Goal: Transaction & Acquisition: Purchase product/service

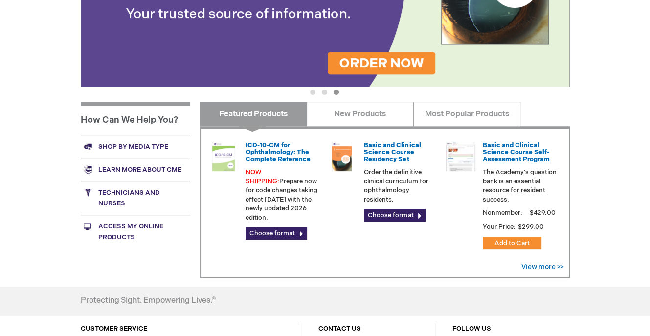
scroll to position [244, 0]
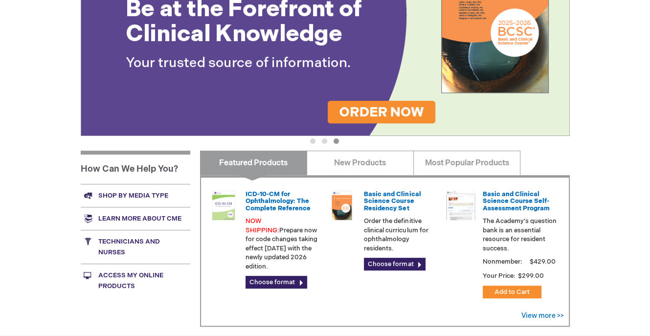
click at [369, 106] on img at bounding box center [325, 26] width 489 height 220
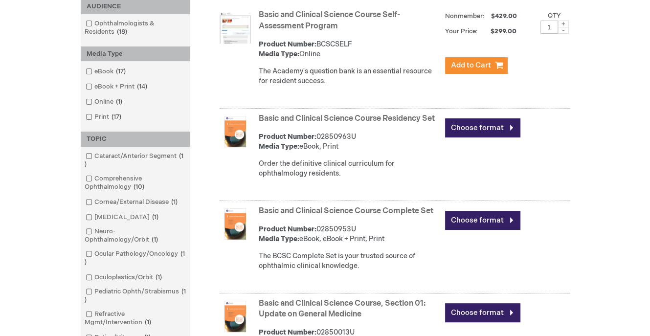
scroll to position [117, 0]
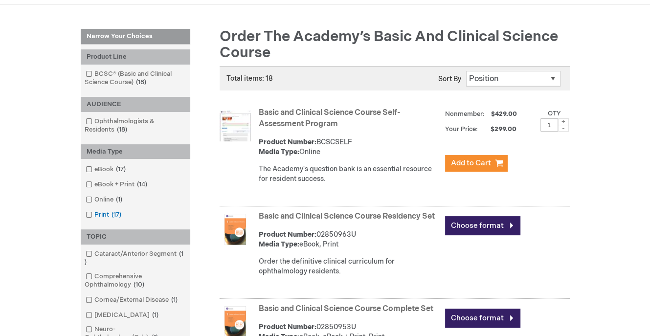
click at [94, 214] on span at bounding box center [94, 215] width 0 height 8
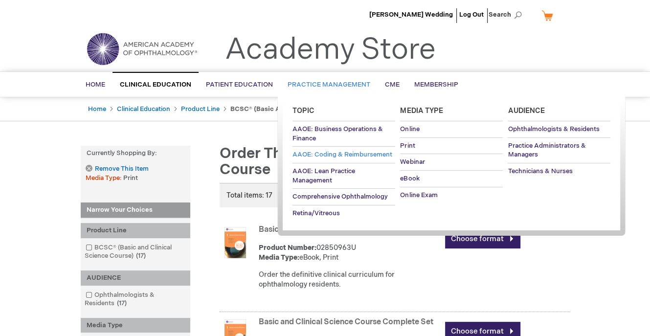
click at [326, 154] on span "AAOE: Coding & Reimbursement" at bounding box center [342, 155] width 100 height 8
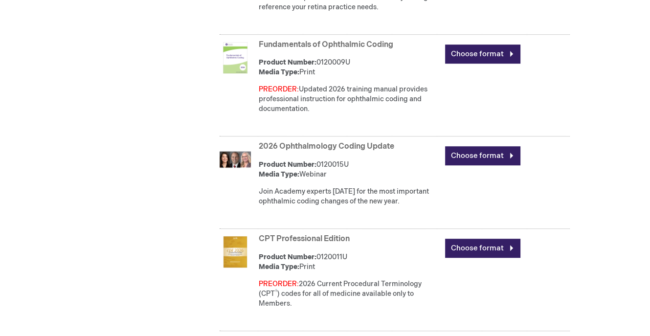
scroll to position [611, 0]
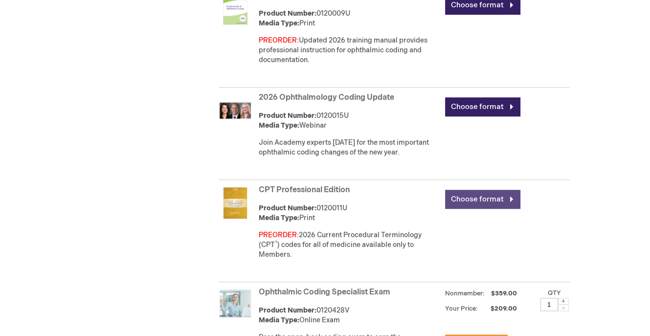
click at [481, 198] on link "Choose format" at bounding box center [482, 199] width 75 height 19
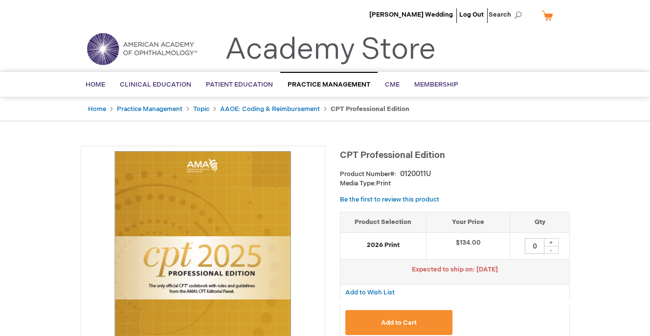
click at [551, 241] on div "+" at bounding box center [550, 242] width 15 height 8
type input "3"
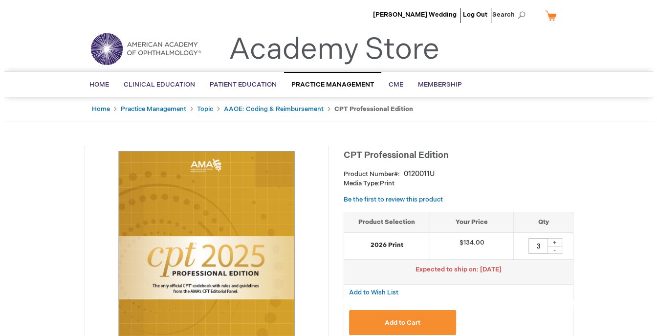
scroll to position [49, 0]
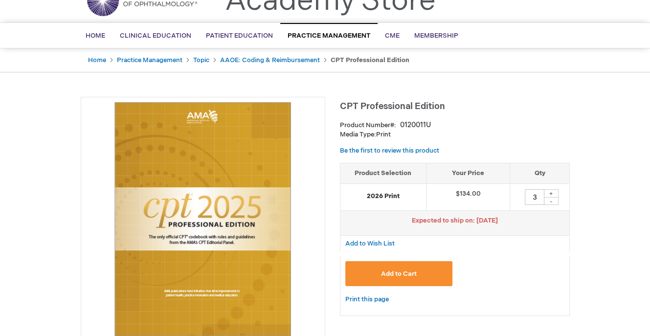
click at [400, 272] on span "Add to Cart" at bounding box center [399, 274] width 36 height 8
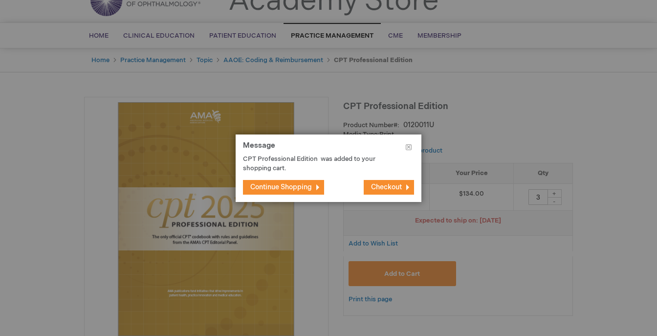
click at [378, 187] on span "Checkout" at bounding box center [386, 187] width 31 height 8
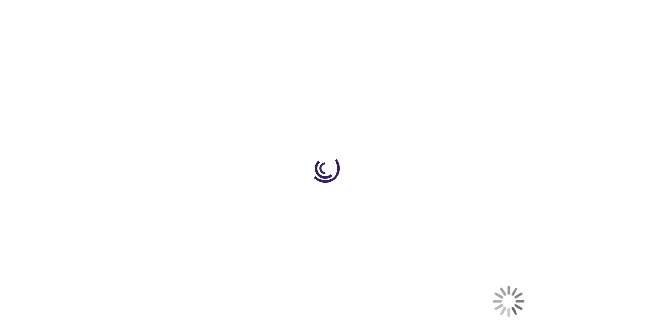
select select "US"
select select "24"
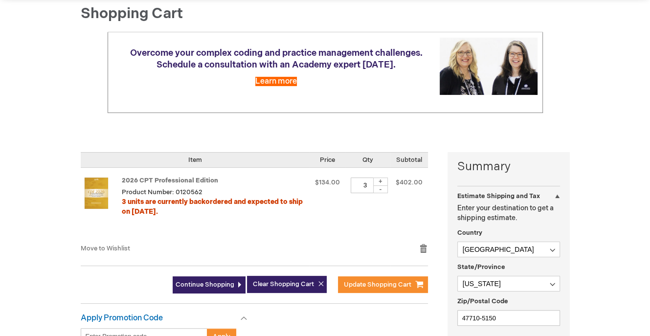
scroll to position [147, 0]
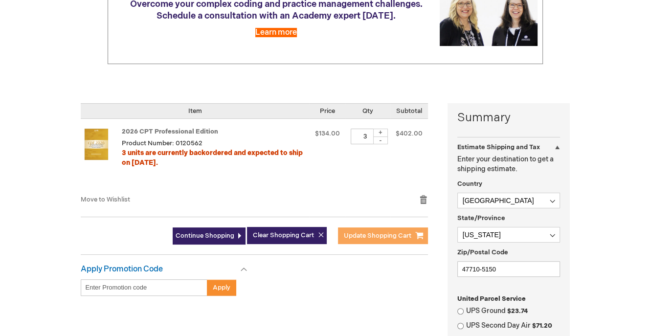
click at [374, 237] on span "Update Shopping Cart" at bounding box center [377, 236] width 67 height 8
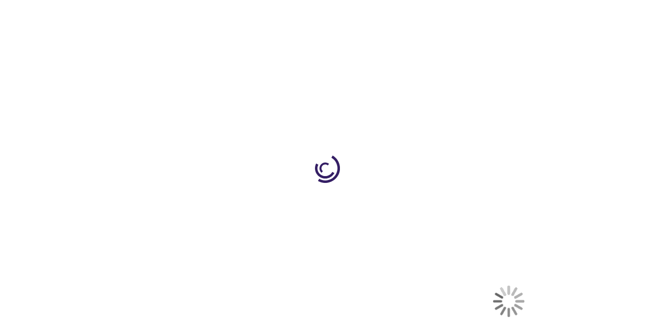
select select "US"
select select "24"
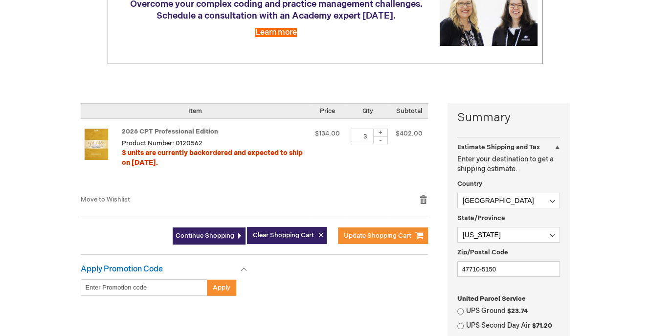
scroll to position [293, 0]
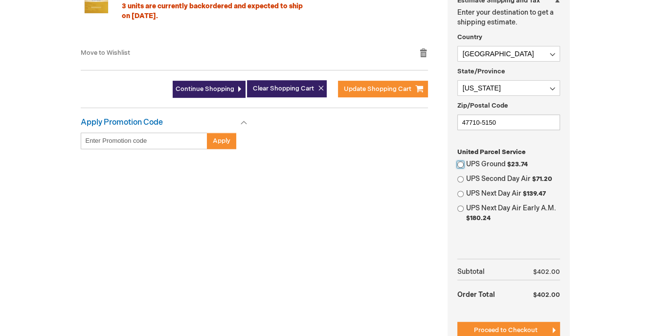
click at [457, 162] on input "UPS Ground $23.74" at bounding box center [460, 164] width 6 height 6
radio input "true"
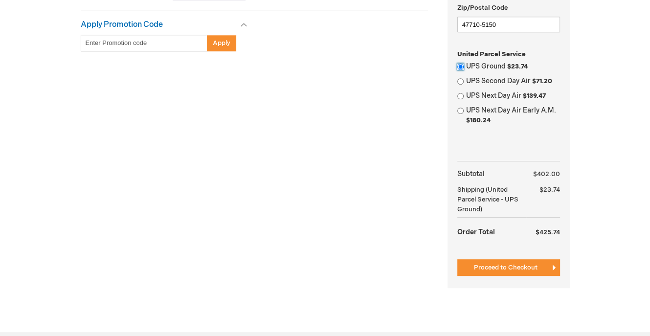
scroll to position [440, 0]
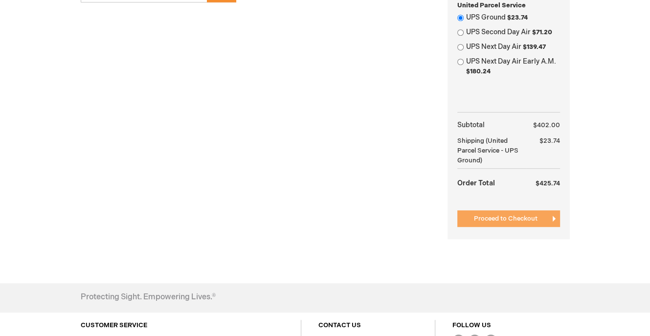
click at [532, 217] on span "Proceed to Checkout" at bounding box center [506, 219] width 64 height 8
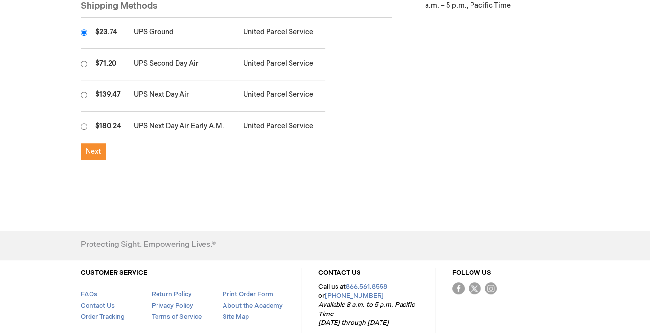
scroll to position [342, 0]
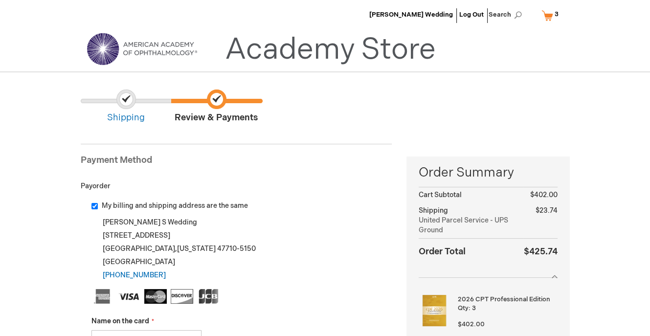
click at [94, 204] on input "My billing and shipping address are the same" at bounding box center [94, 206] width 6 height 6
checkbox input "false"
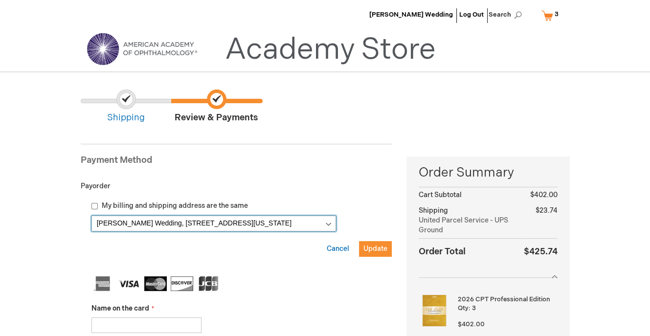
click at [329, 221] on select "[PERSON_NAME] Wedding, [STREET_ADDRESS][US_STATE] [PERSON_NAME] Wedding, [STREE…" at bounding box center [213, 224] width 244 height 16
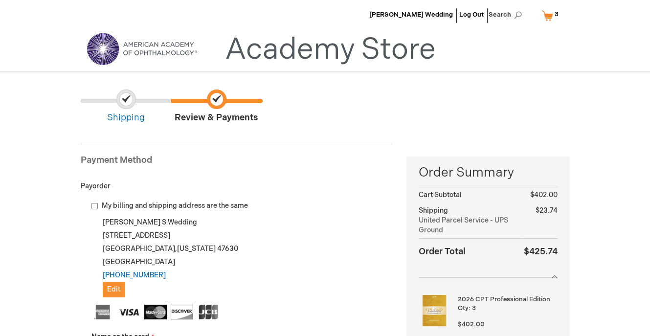
scroll to position [98, 0]
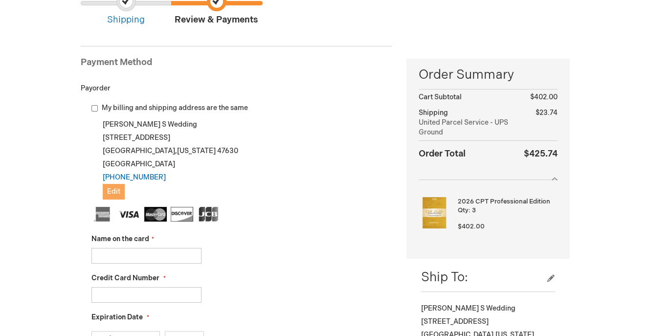
click at [111, 189] on span "Edit" at bounding box center [113, 191] width 13 height 8
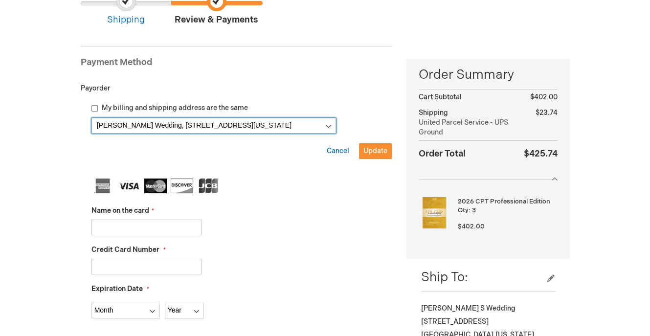
click at [328, 125] on select "[PERSON_NAME] Wedding, [STREET_ADDRESS][US_STATE] [PERSON_NAME] Wedding, [STREE…" at bounding box center [213, 126] width 244 height 16
click at [91, 118] on select "[PERSON_NAME] Wedding, [STREET_ADDRESS][US_STATE] [PERSON_NAME] Wedding, [STREE…" at bounding box center [213, 126] width 244 height 16
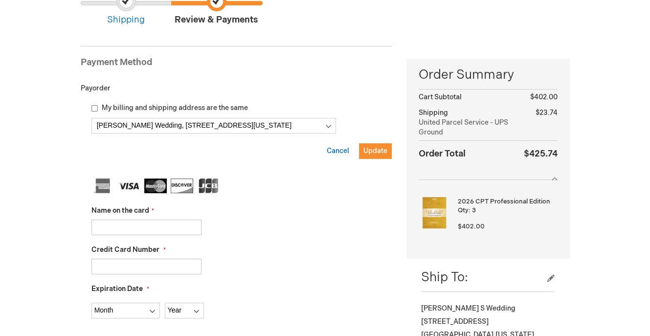
click at [159, 226] on input "Name on the card" at bounding box center [146, 227] width 110 height 16
type input "[PERSON_NAME] Wedding"
click at [120, 260] on input "Credit Card Number" at bounding box center [146, 267] width 110 height 16
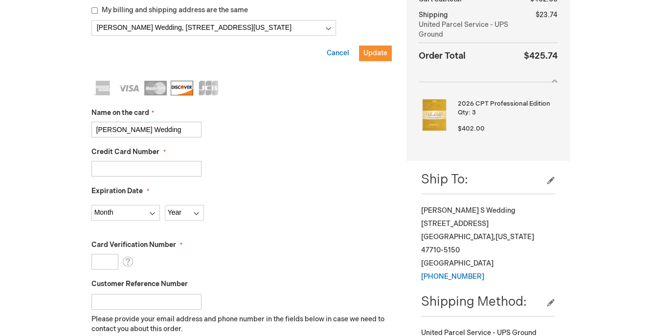
scroll to position [244, 0]
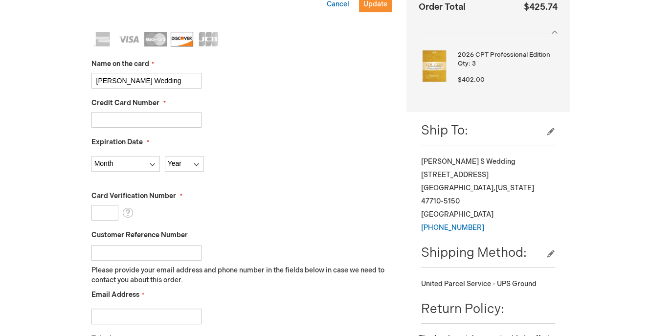
type input "[CREDIT_CARD_NUMBER]"
click at [154, 163] on select "Month [DATE] - [DATE] - [DATE] - [DATE] - [DATE] - [DATE] - [DATE] - [DATE] - […" at bounding box center [125, 164] width 68 height 16
select select "3"
click at [91, 156] on select "Month [DATE] - [DATE] - [DATE] - [DATE] - [DATE] - [DATE] - [DATE] - [DATE] - […" at bounding box center [125, 164] width 68 height 16
click at [197, 162] on select "Year [DATE] 2026 2027 2028 2029 2030 2031 2032 2033 2034 2035" at bounding box center [184, 164] width 39 height 16
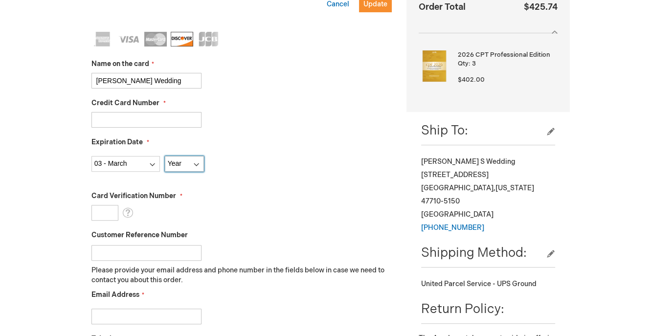
select select "2028"
click at [165, 156] on select "Year [DATE] 2026 2027 2028 2029 2030 2031 2032 2033 2034 2035" at bounding box center [184, 164] width 39 height 16
click at [98, 214] on input "Card Verification Number" at bounding box center [104, 213] width 27 height 16
type input "710"
click at [305, 123] on div "[CREDIT_CARD_NUMBER]" at bounding box center [241, 120] width 301 height 16
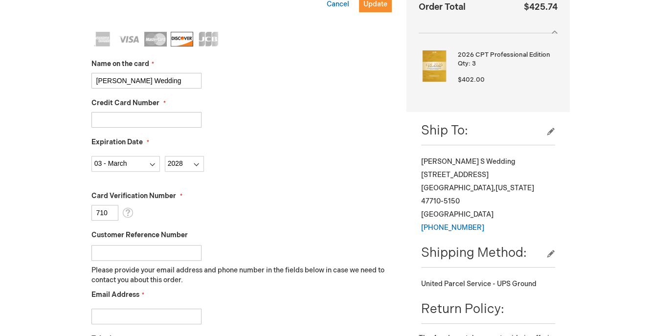
scroll to position [342, 0]
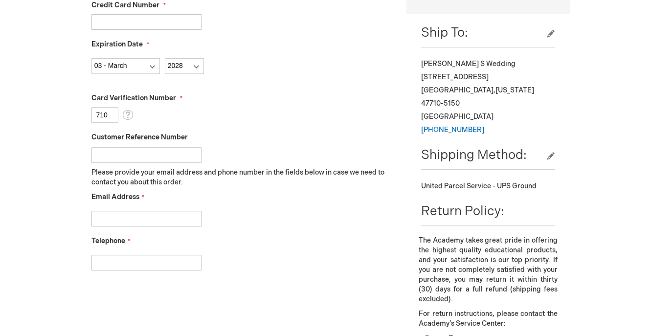
click at [107, 220] on input "Email Address" at bounding box center [146, 219] width 110 height 16
type input "[EMAIL_ADDRESS][DOMAIN_NAME]"
type input "8124233131"
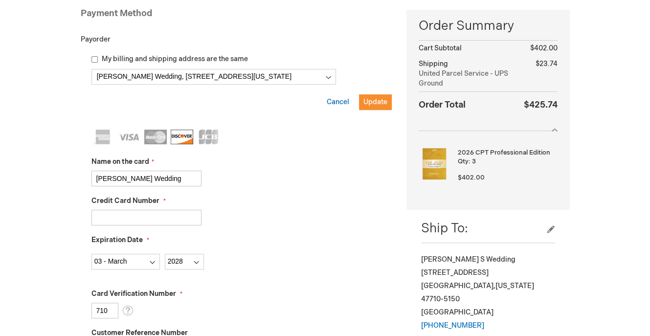
scroll to position [98, 0]
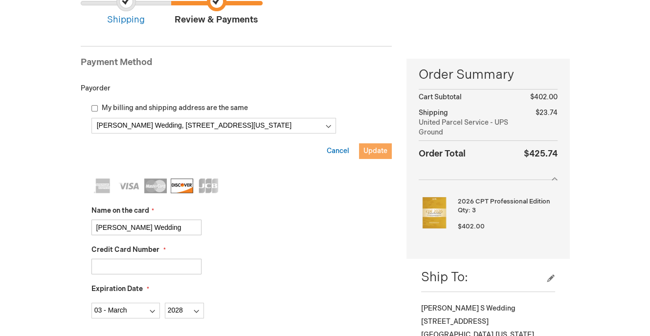
click at [384, 150] on span "Update" at bounding box center [375, 151] width 24 height 8
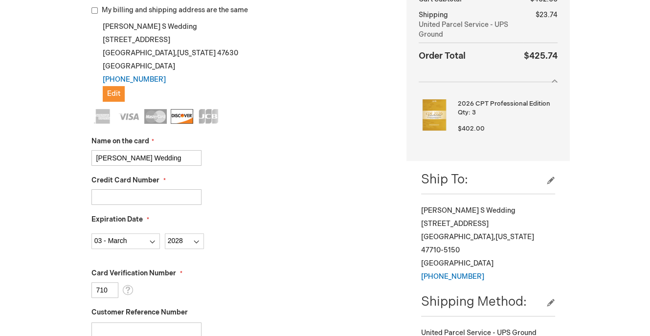
scroll to position [49, 0]
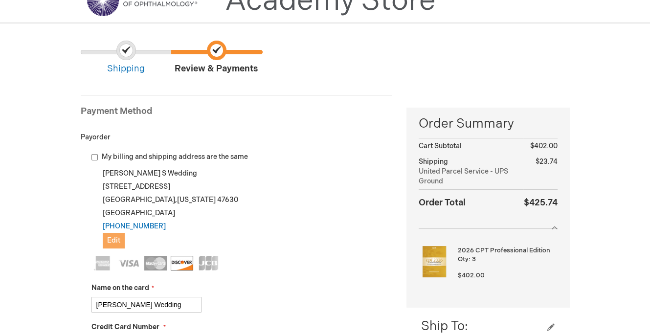
click at [111, 240] on span "Edit" at bounding box center [113, 240] width 13 height 8
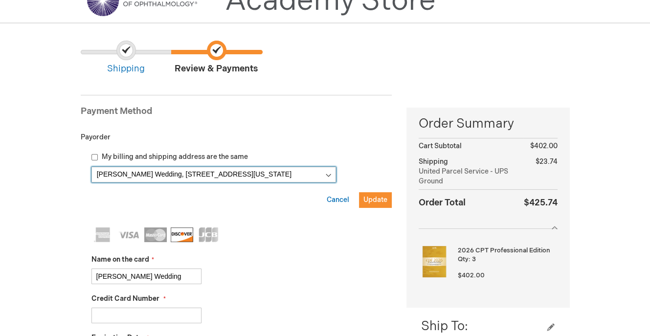
click at [325, 175] on select "[PERSON_NAME] Wedding, [STREET_ADDRESS][US_STATE] [PERSON_NAME] Wedding, [STREE…" at bounding box center [213, 175] width 244 height 16
click at [91, 167] on select "[PERSON_NAME] Wedding, [STREET_ADDRESS][US_STATE] [PERSON_NAME] Wedding, [STREE…" at bounding box center [213, 175] width 244 height 16
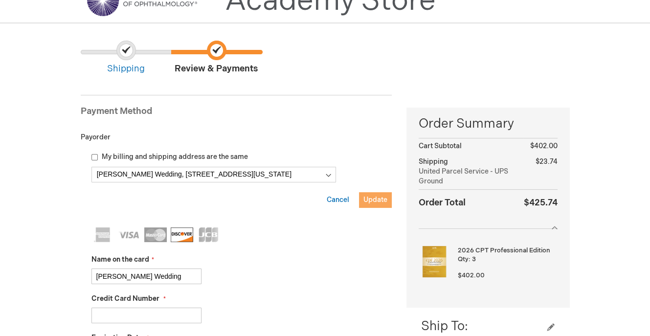
click at [371, 200] on span "Update" at bounding box center [375, 199] width 24 height 8
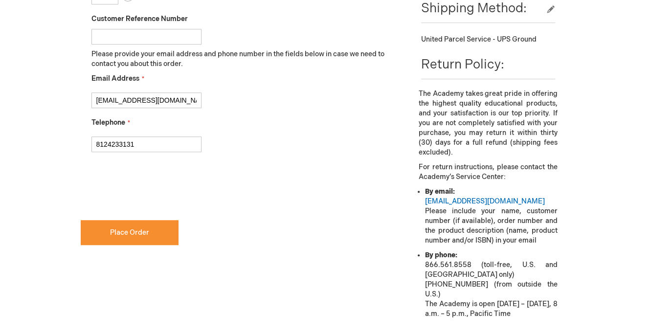
scroll to position [538, 0]
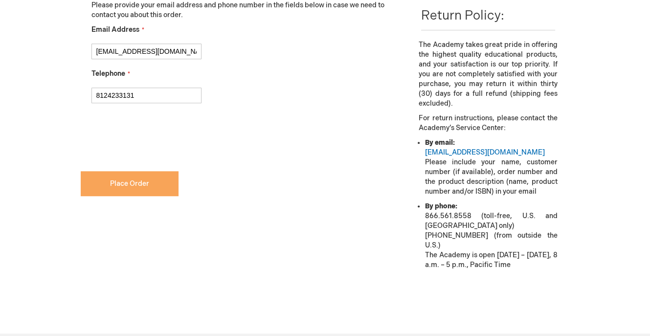
click at [142, 190] on button "Place Order" at bounding box center [130, 183] width 98 height 25
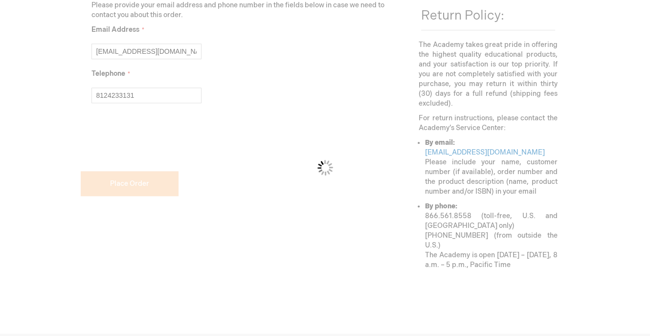
checkbox input "false"
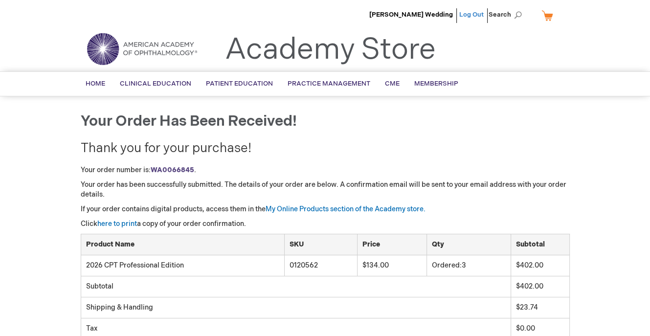
click at [483, 15] on link "Log Out" at bounding box center [471, 15] width 24 height 8
